Goal: Information Seeking & Learning: Compare options

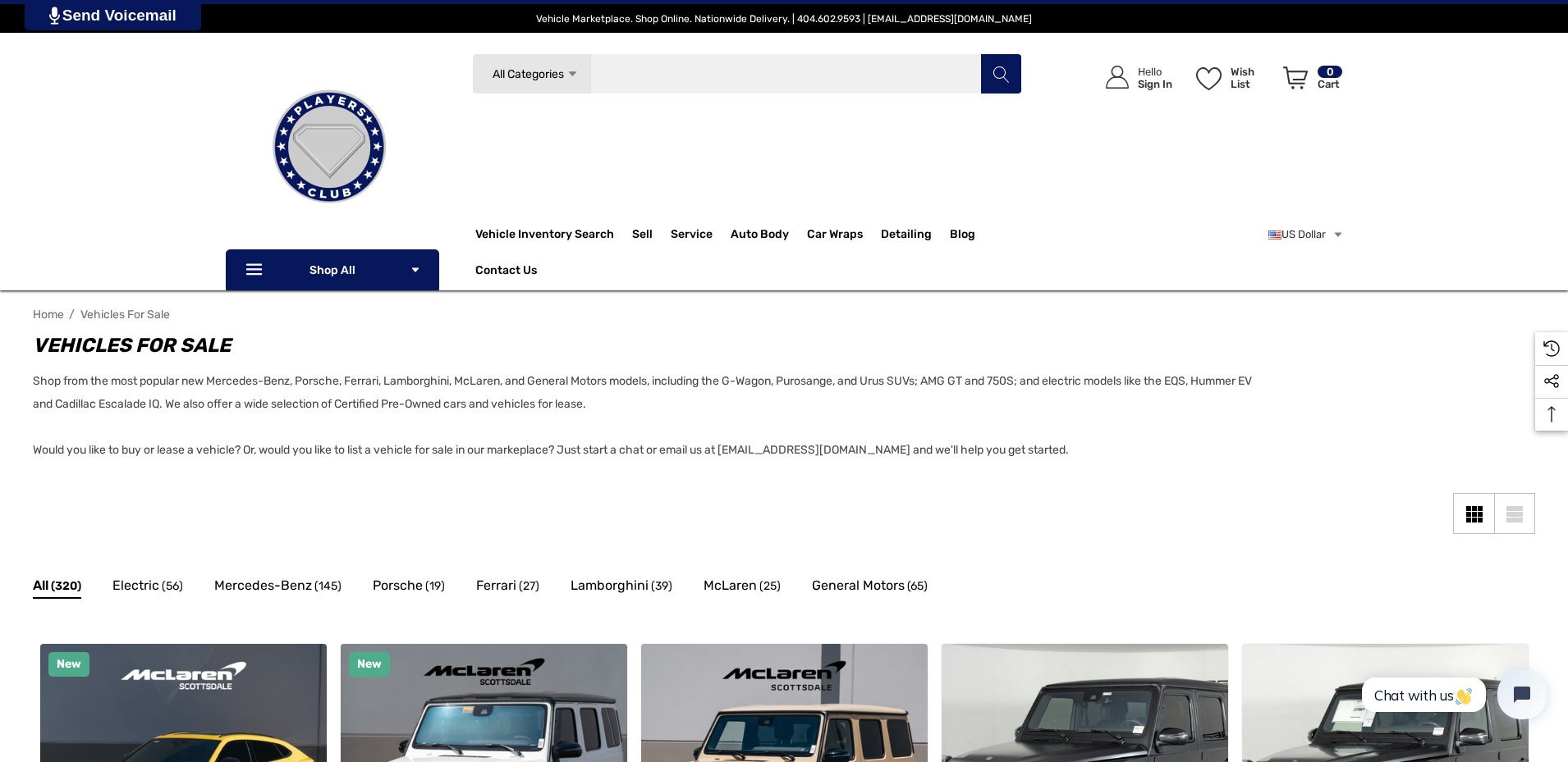
click at [704, 76] on input "Search" at bounding box center [747, 73] width 550 height 41
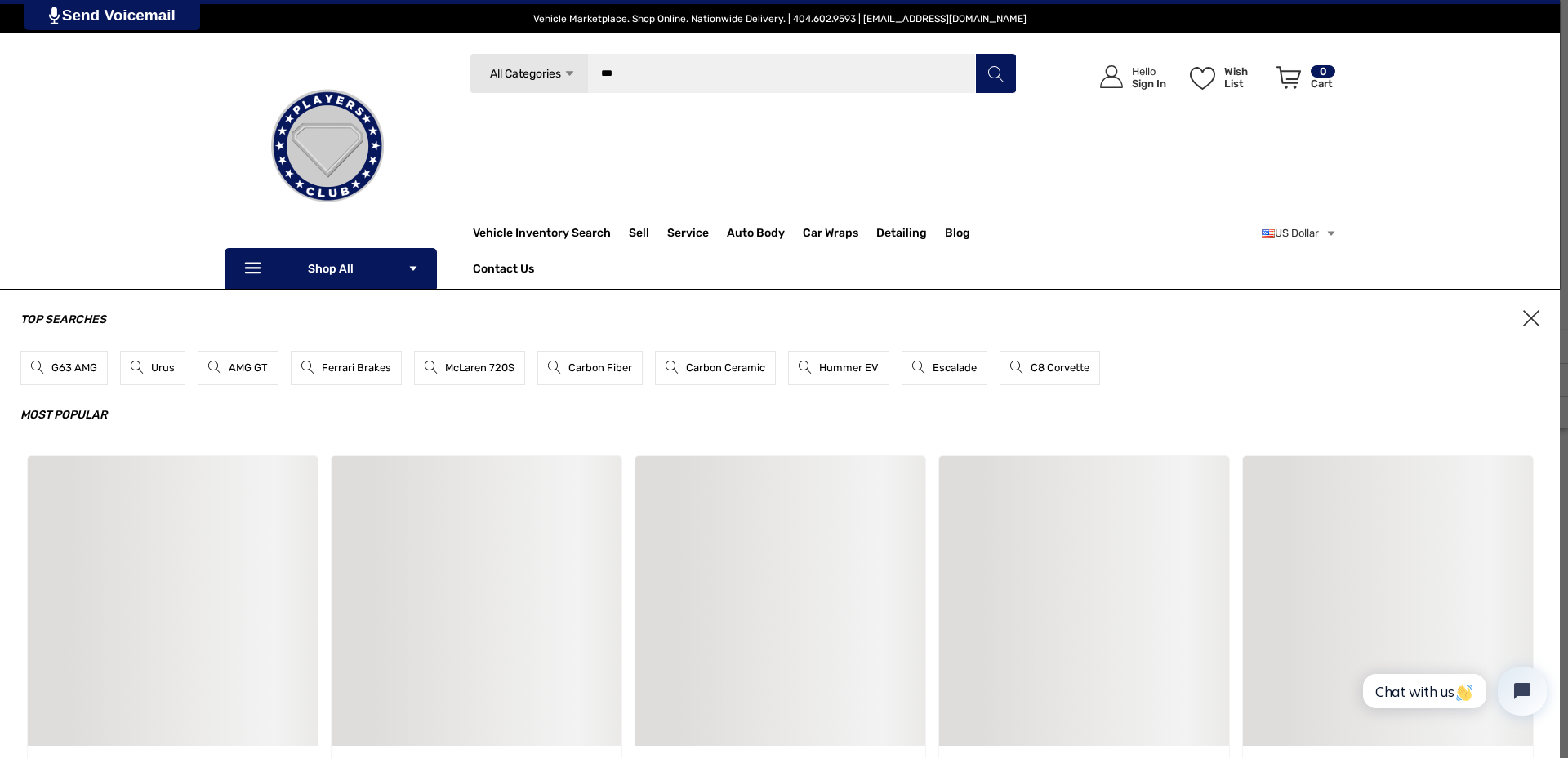
type input "***"
click at [975, 53] on button "Search" at bounding box center [995, 73] width 41 height 41
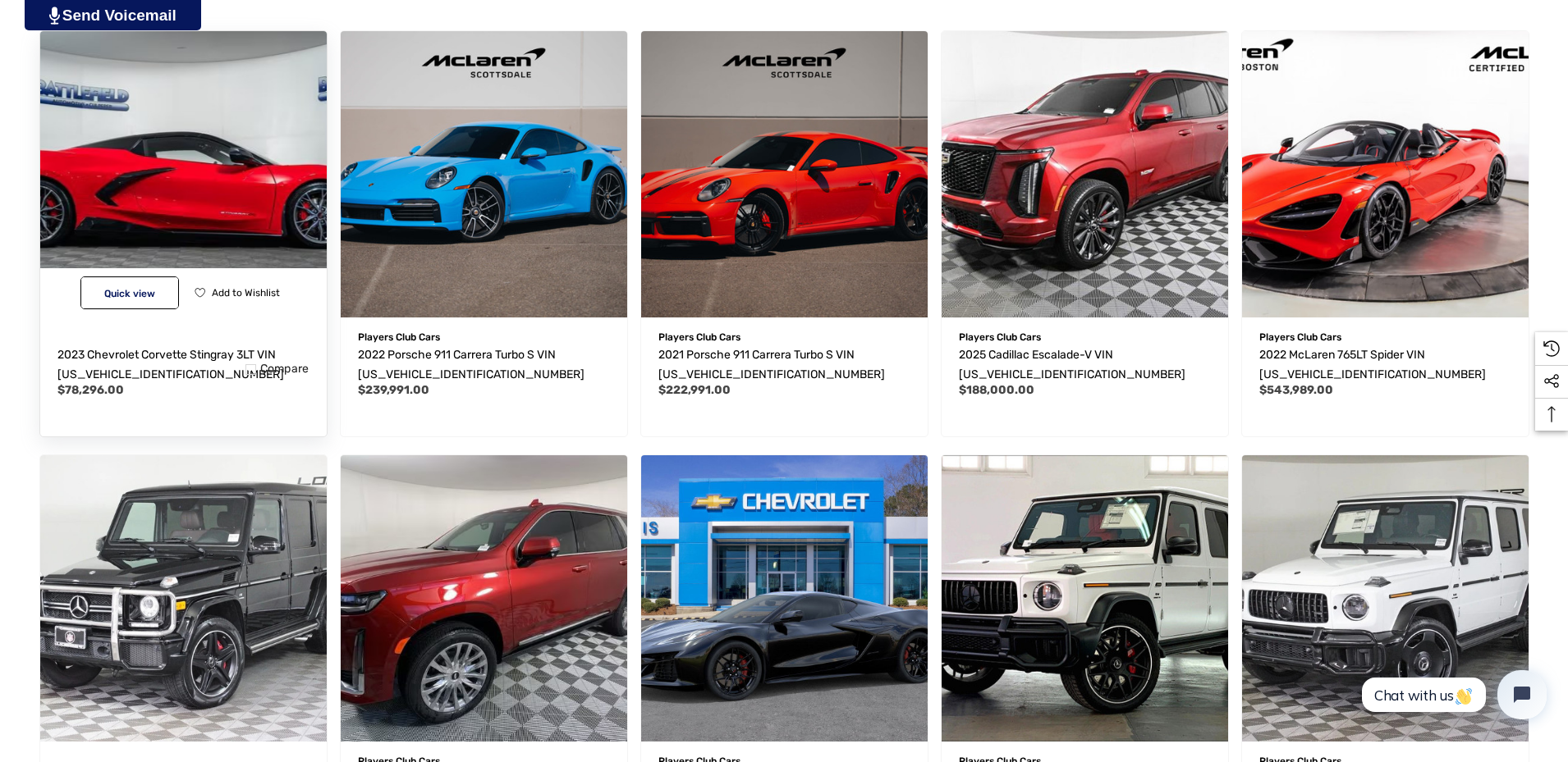
click at [210, 227] on img "2023 Chevrolet Corvette Stingray 3LT VIN 1G1YC3D48P5141011,$78,296.00\a" at bounding box center [183, 174] width 315 height 315
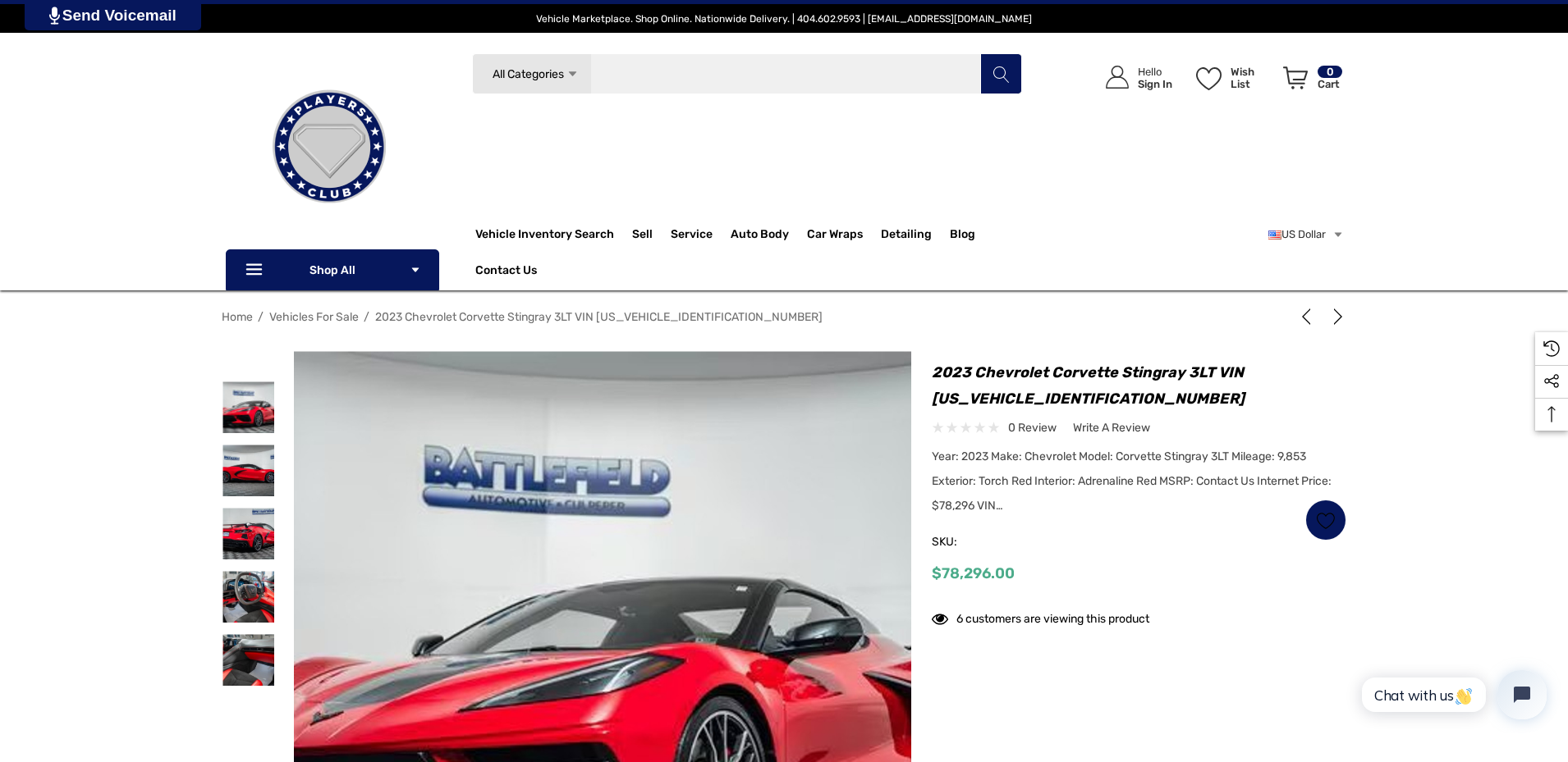
click at [745, 82] on input "Search" at bounding box center [747, 73] width 550 height 41
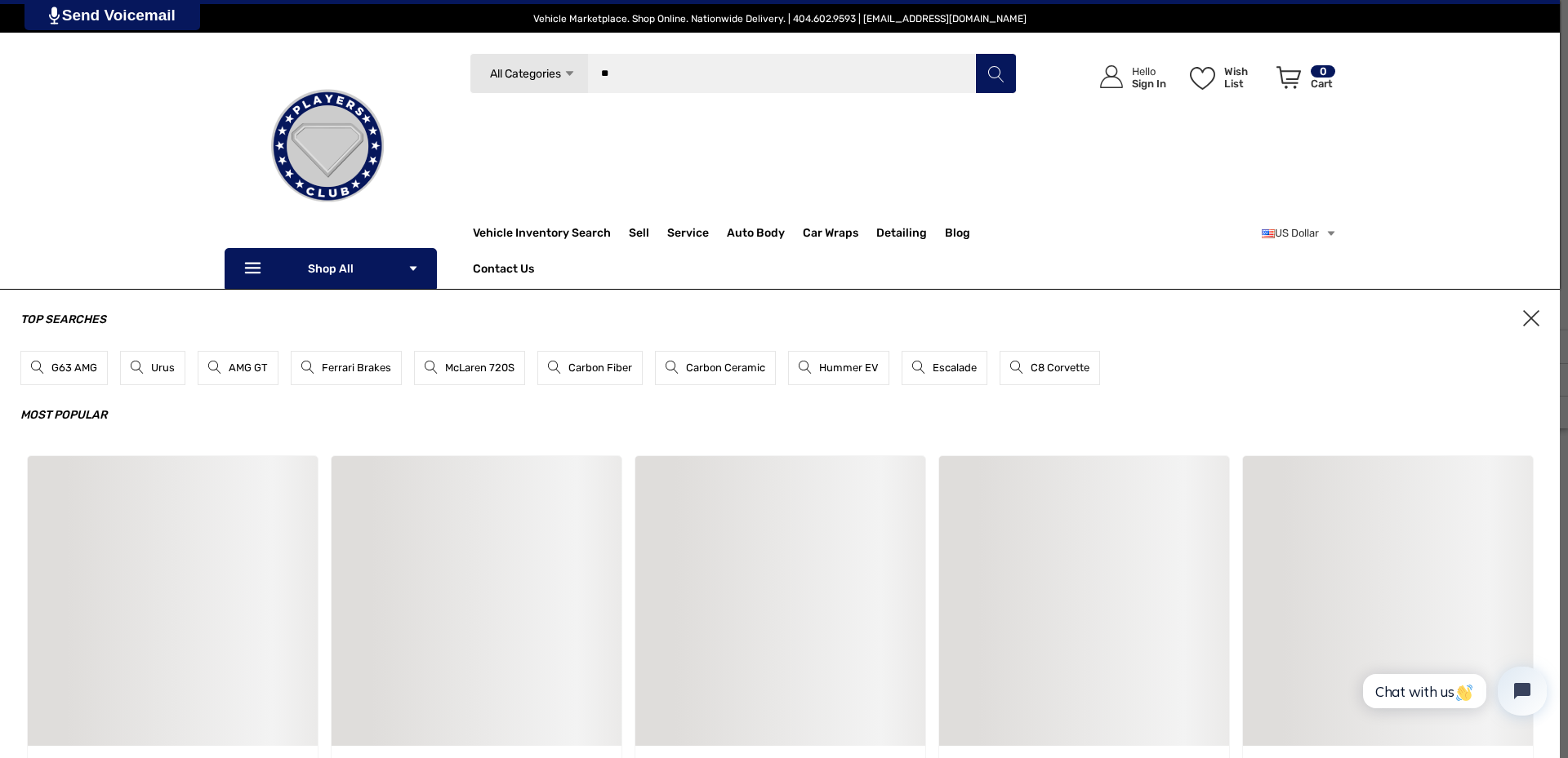
type input "*"
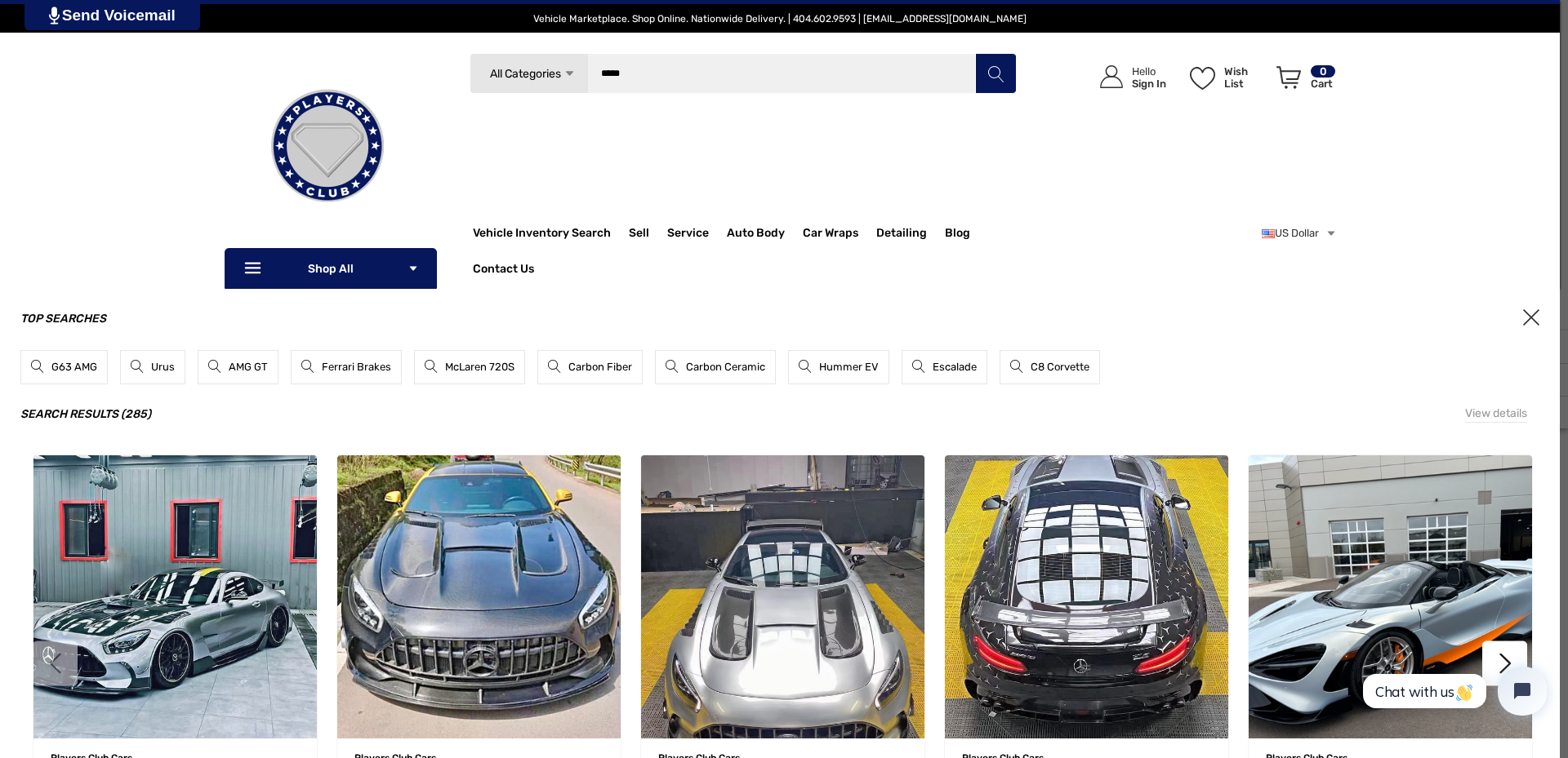
type input "*****"
click at [975, 53] on button "Search" at bounding box center [995, 73] width 41 height 41
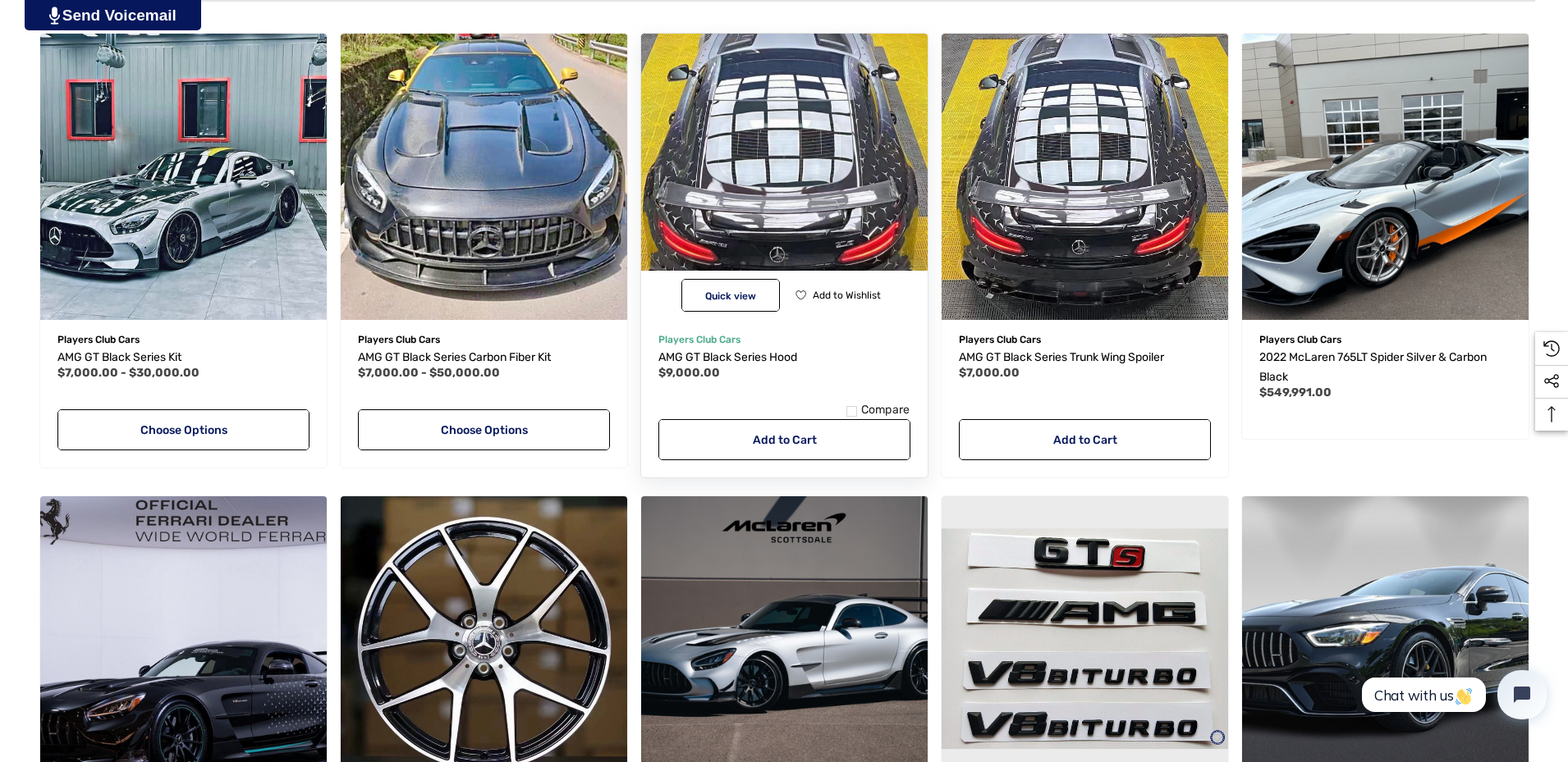
scroll to position [820, 0]
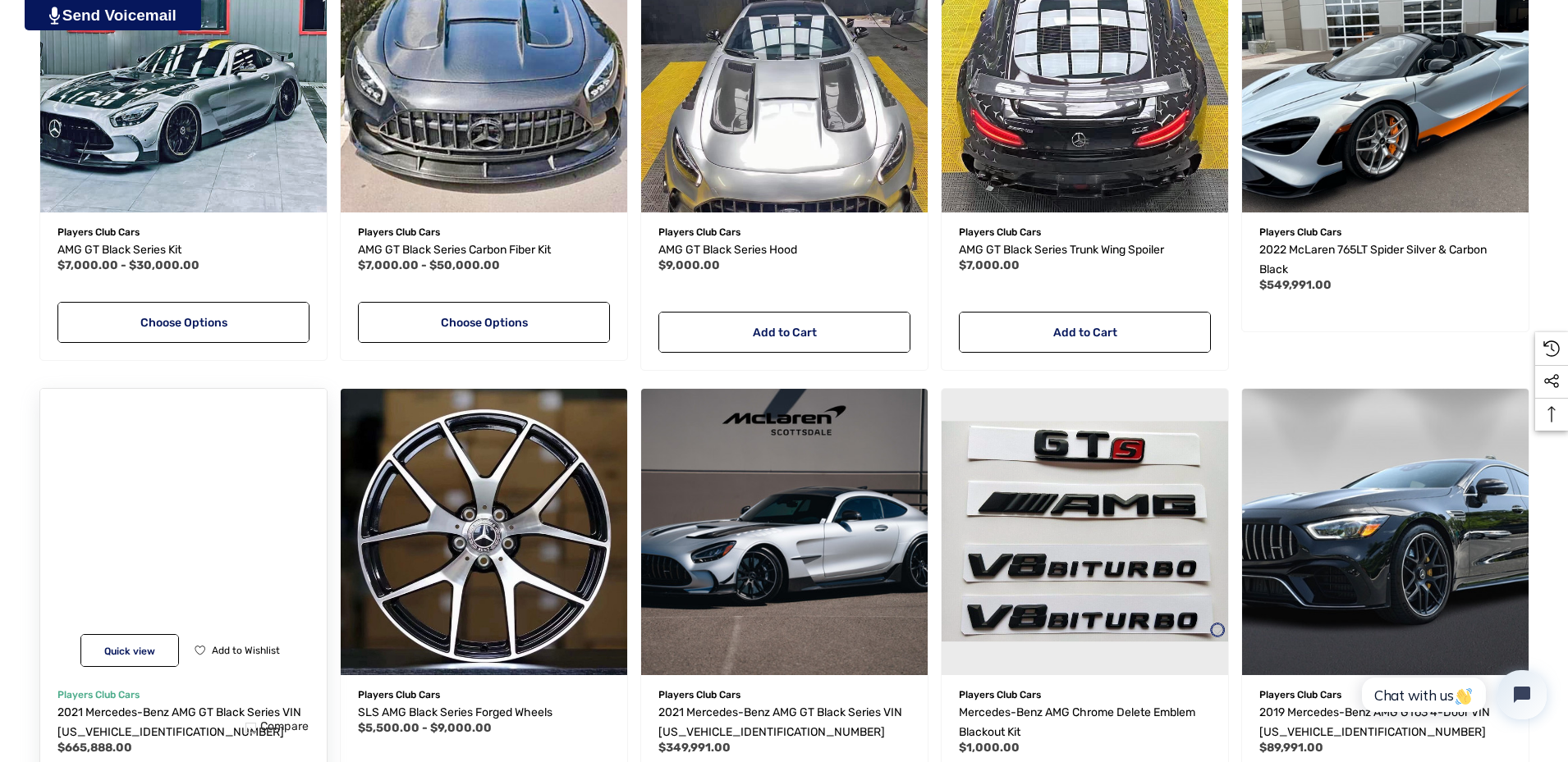
click at [130, 518] on img "2021 Mercedes-Benz AMG GT Black Series VIN W1KYJ8BA6MA041856,$665,888.00\a" at bounding box center [183, 532] width 315 height 315
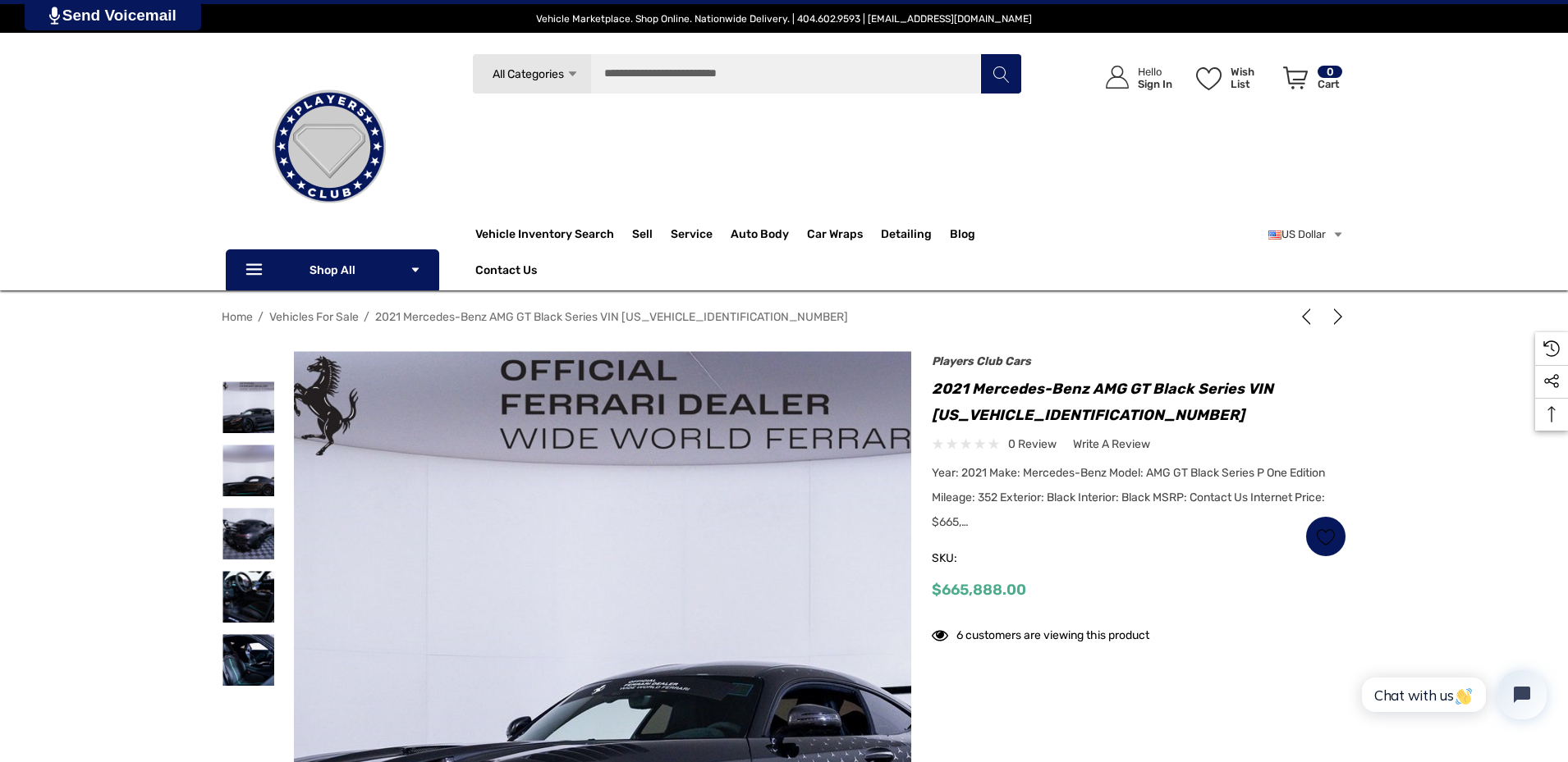
click at [560, 78] on span "All Categories" at bounding box center [527, 74] width 71 height 14
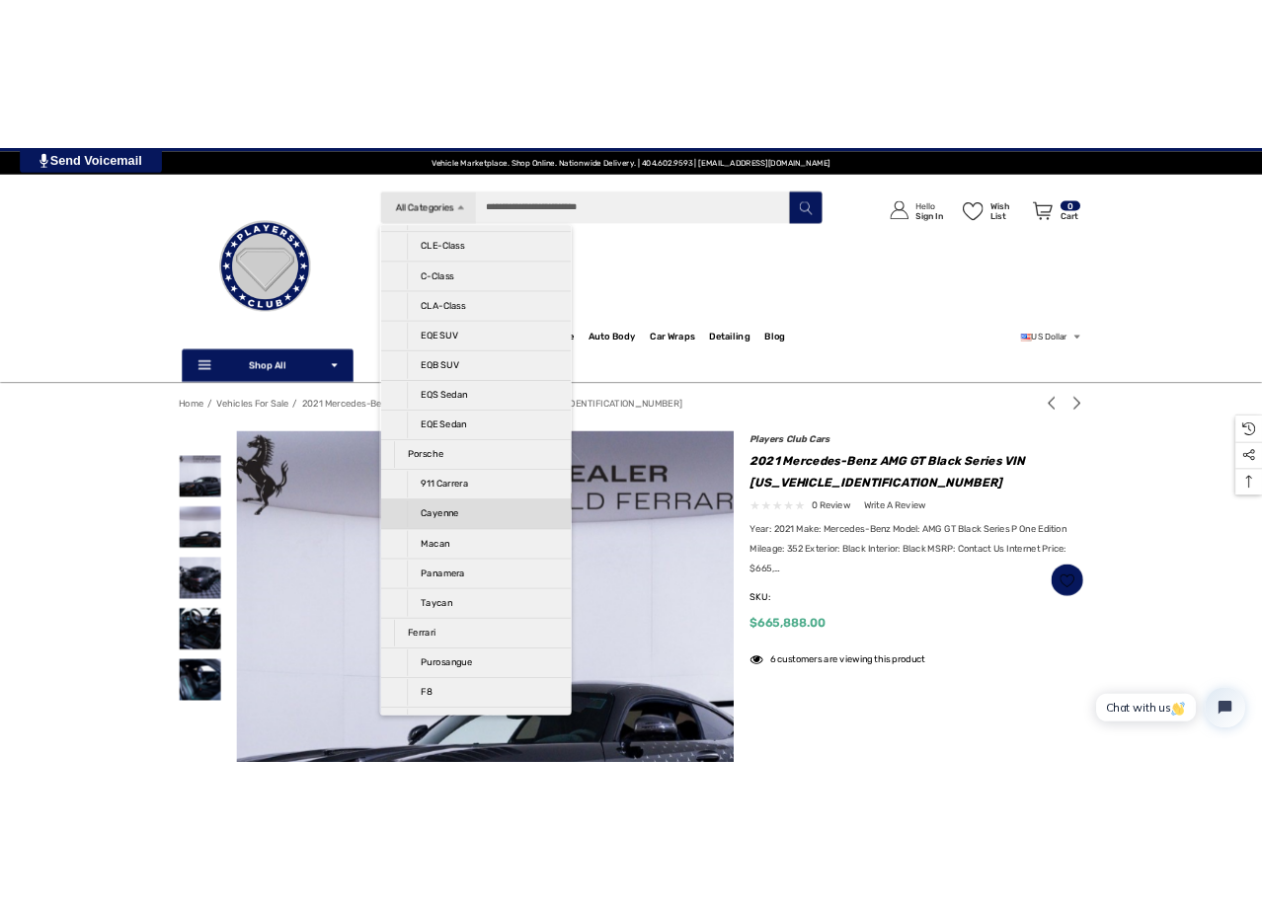
scroll to position [889, 0]
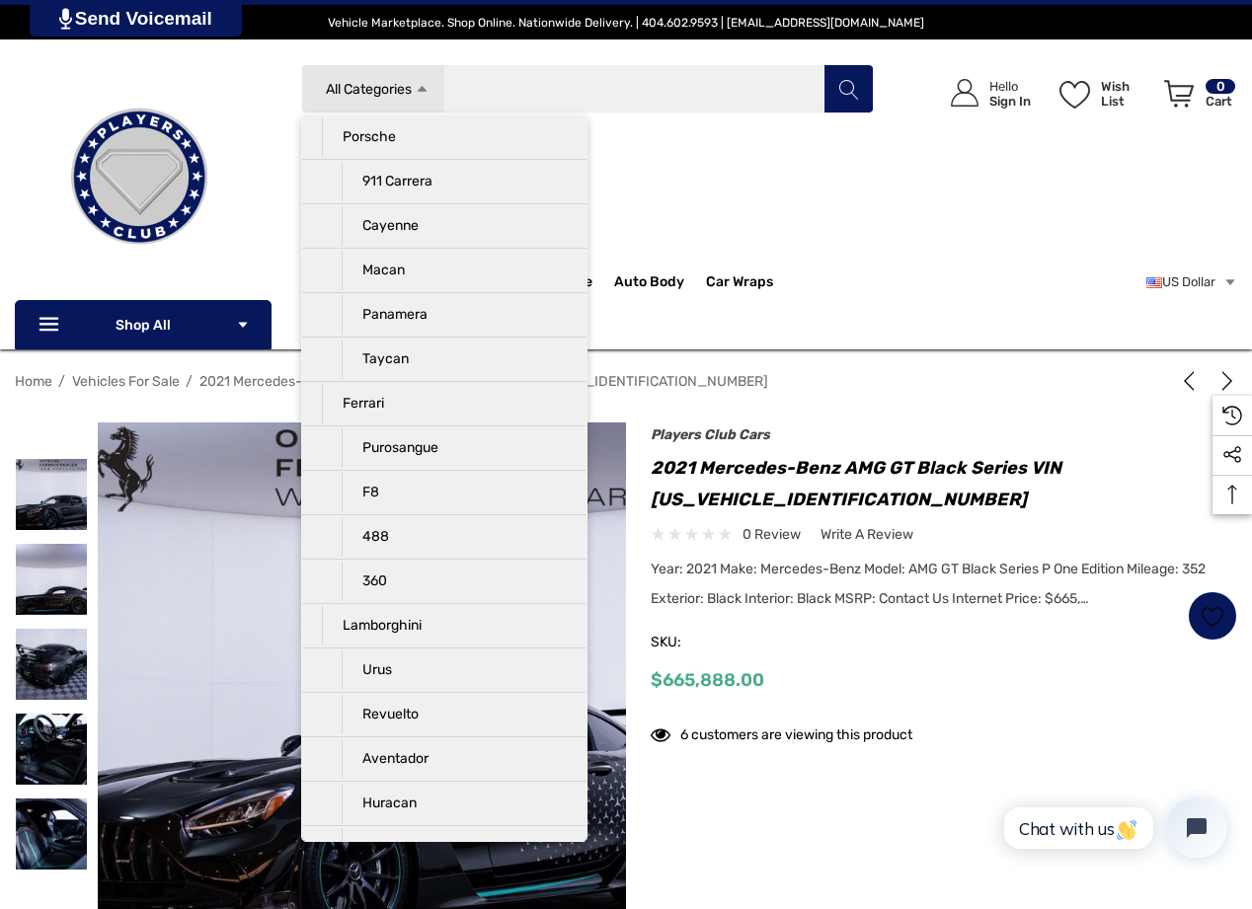
click at [665, 93] on input "Search" at bounding box center [587, 88] width 573 height 49
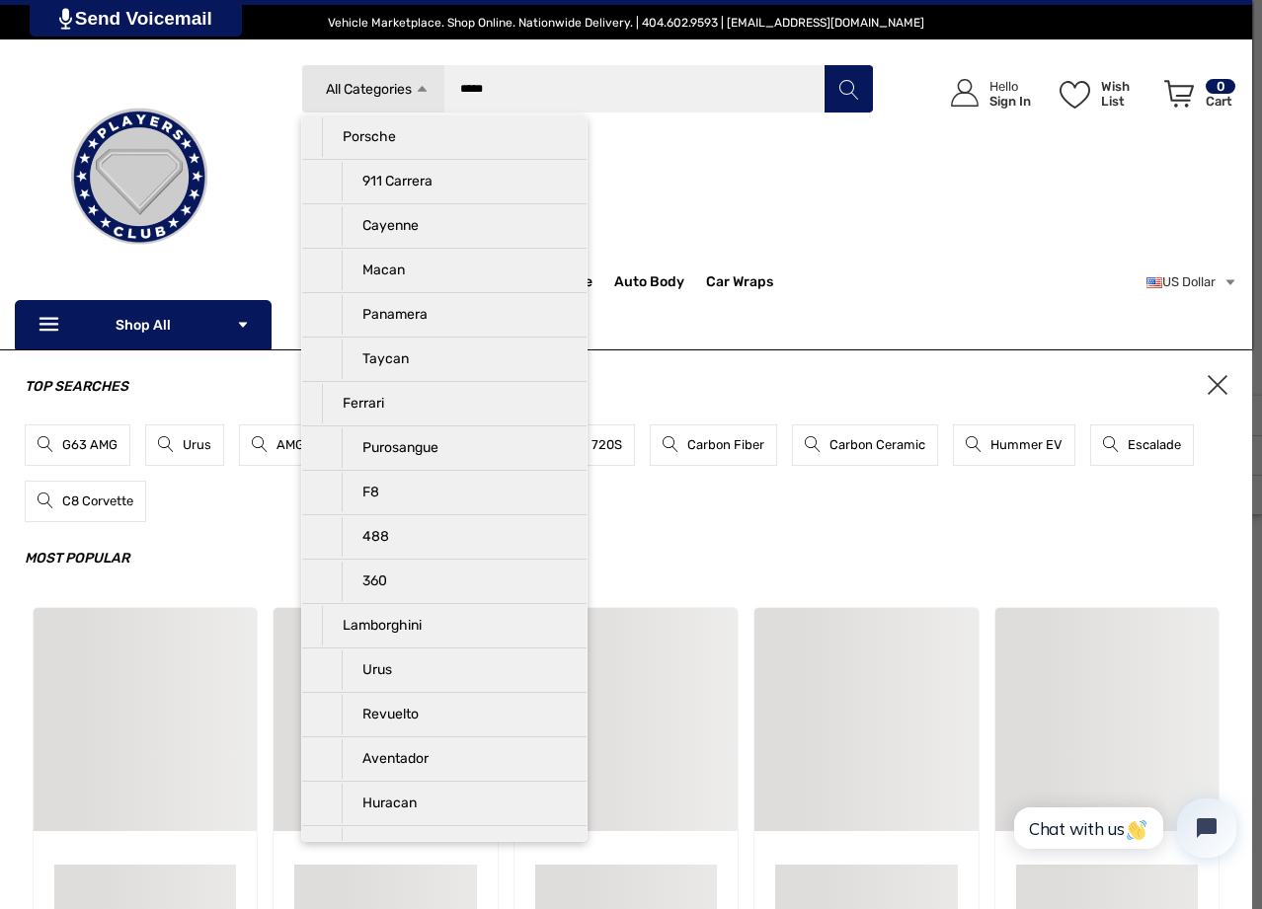
type input "*****"
click at [823, 64] on button "Search" at bounding box center [847, 88] width 49 height 49
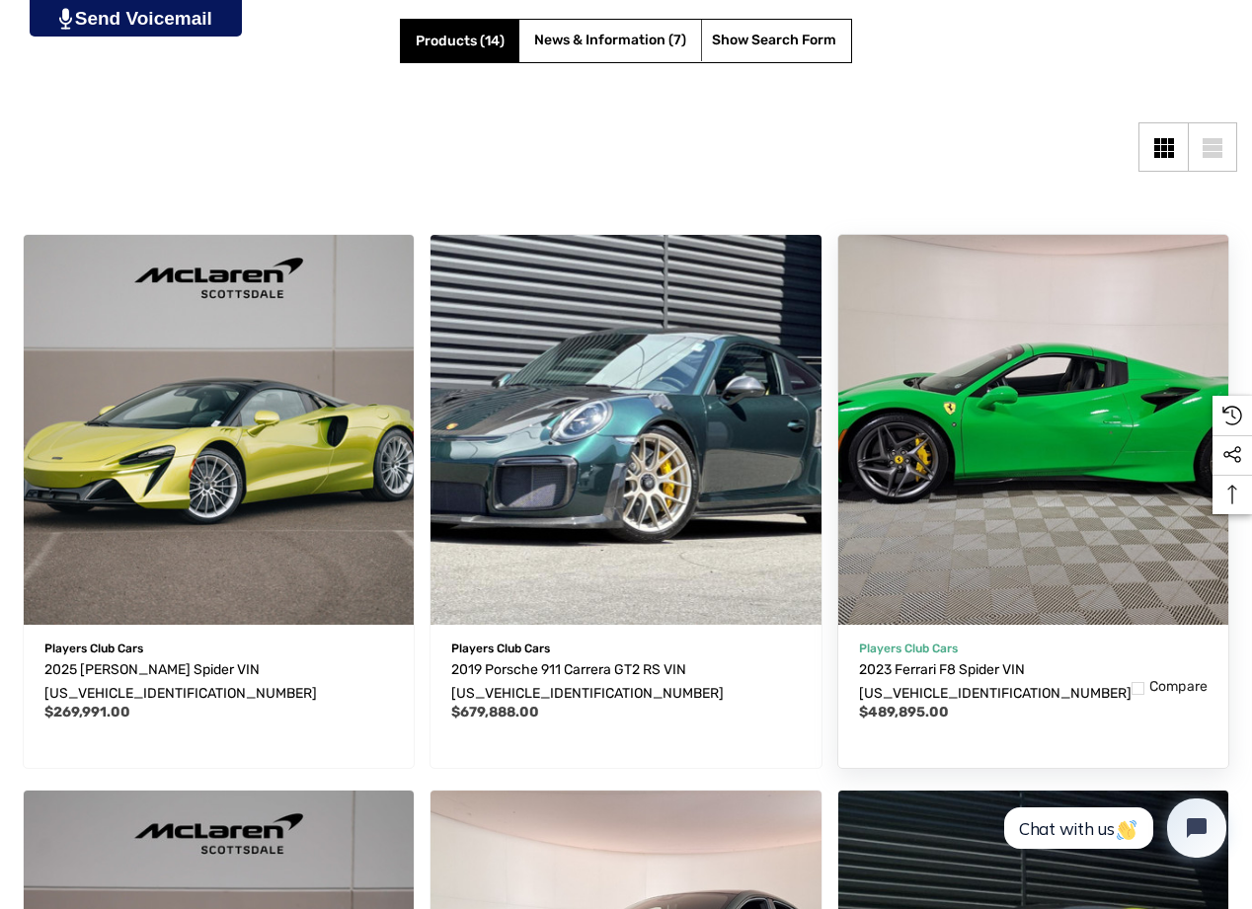
click at [1109, 486] on img "2023 Ferrari F8 Spider VIN ZFF93LMA7P0290414,$489,895.00\a" at bounding box center [1034, 430] width 430 height 430
